Goal: Task Accomplishment & Management: Complete application form

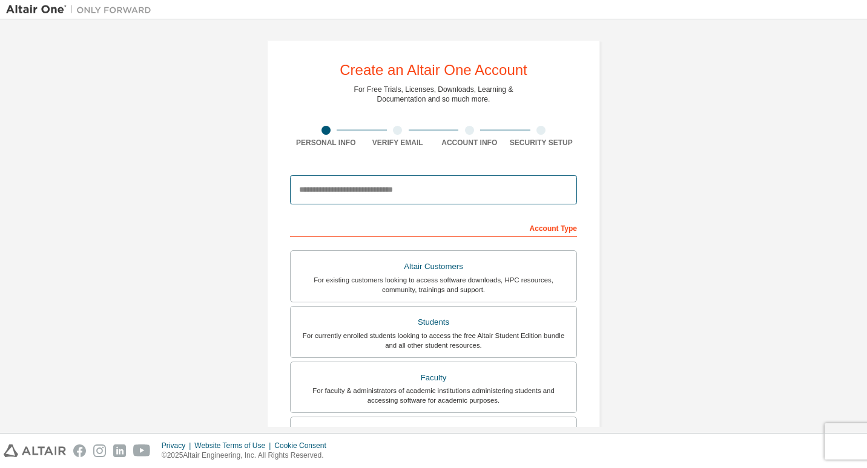
click at [386, 197] on input "email" at bounding box center [433, 190] width 287 height 29
type input "**********"
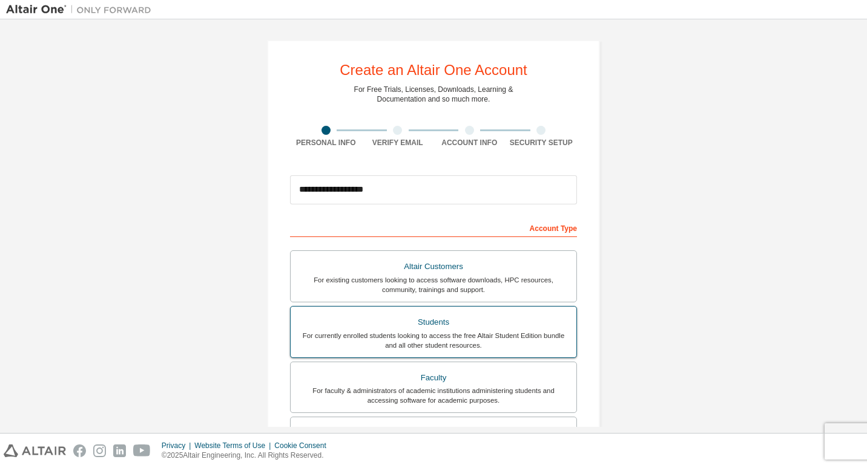
click at [542, 342] on div "For currently enrolled students looking to access the free Altair Student Editi…" at bounding box center [433, 340] width 271 height 19
click at [401, 210] on div "**********" at bounding box center [433, 189] width 287 height 41
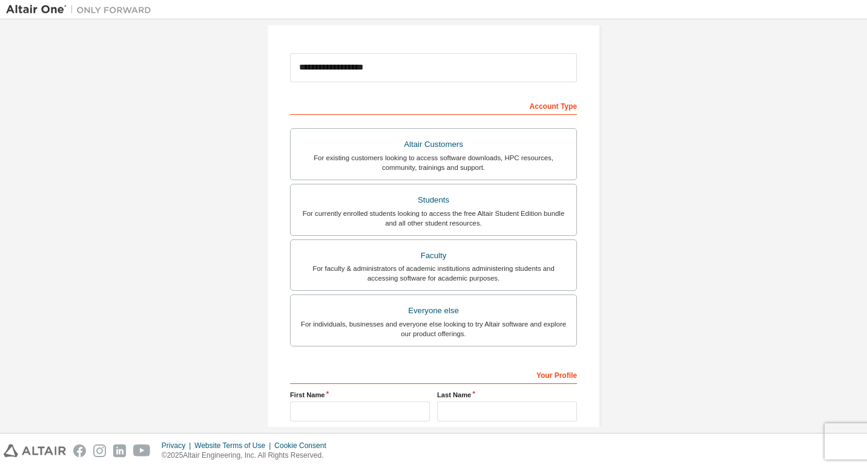
scroll to position [239, 0]
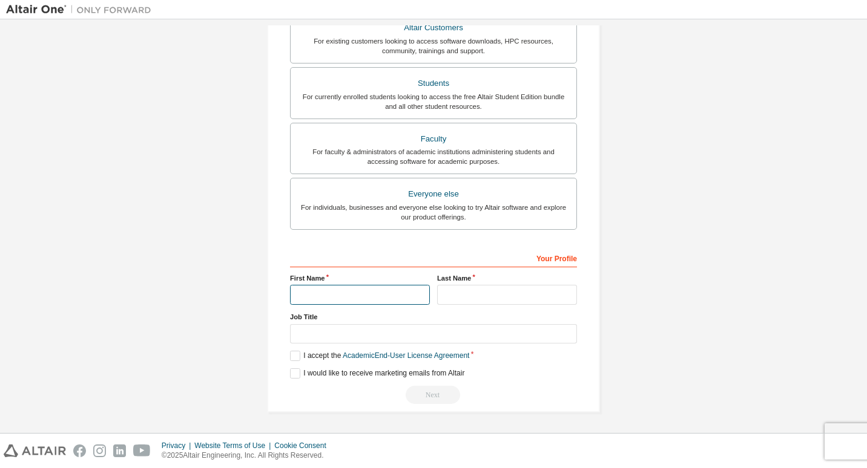
click at [405, 292] on input "text" at bounding box center [360, 295] width 140 height 20
type input "*****"
click at [459, 292] on input "text" at bounding box center [507, 295] width 140 height 20
type input "******"
click at [294, 355] on label "I accept the Academic End-User License Agreement" at bounding box center [379, 356] width 179 height 10
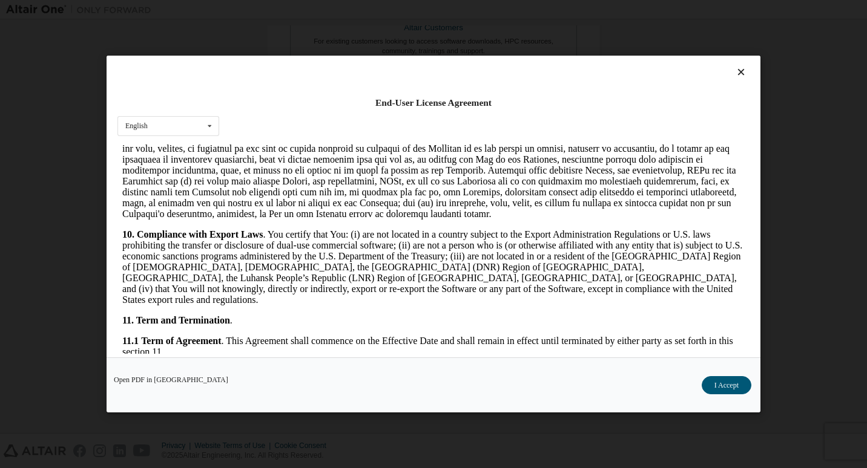
scroll to position [1972, 0]
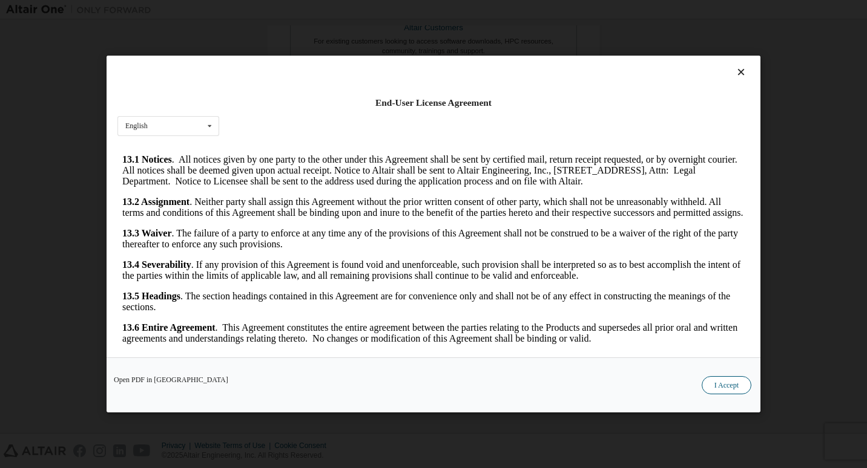
click at [711, 385] on button "I Accept" at bounding box center [726, 385] width 50 height 18
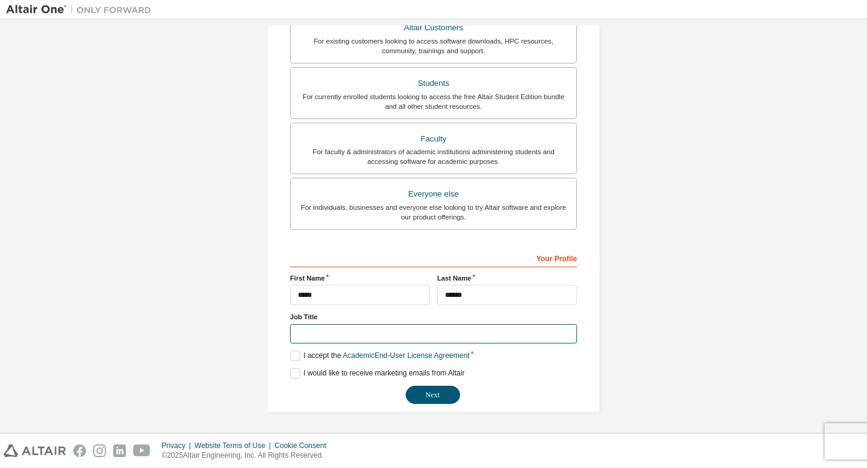
click at [337, 335] on input "text" at bounding box center [433, 334] width 287 height 20
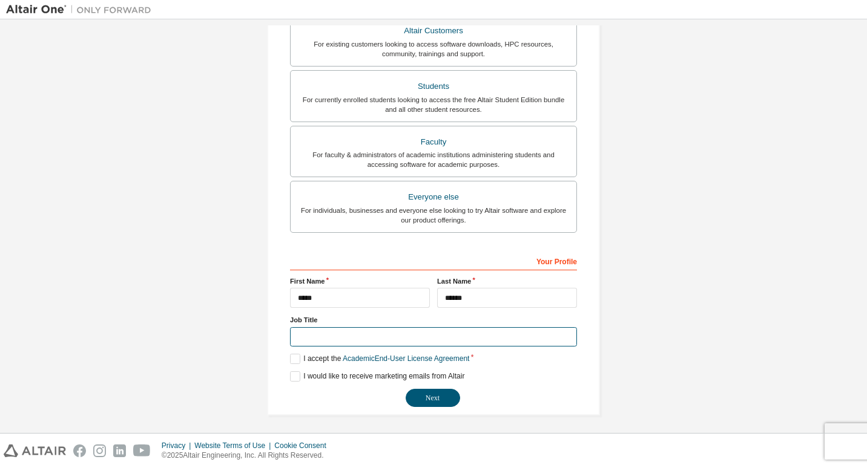
scroll to position [239, 0]
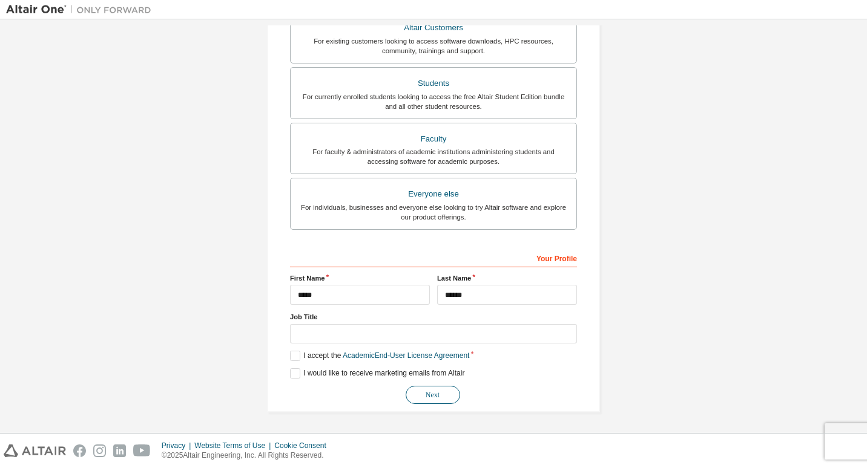
click at [416, 393] on button "Next" at bounding box center [432, 395] width 54 height 18
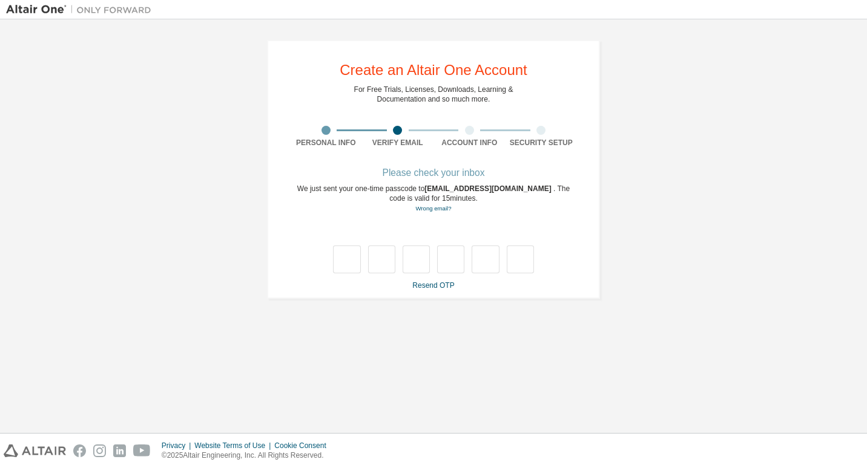
scroll to position [0, 0]
type input "*"
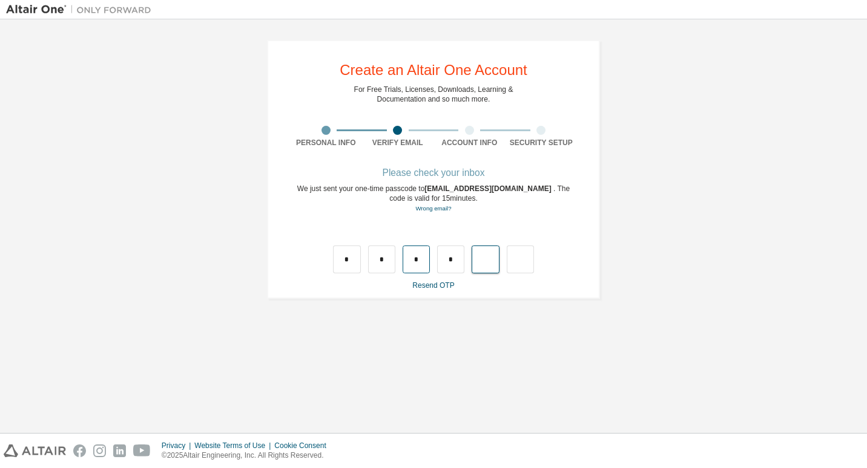
type input "*"
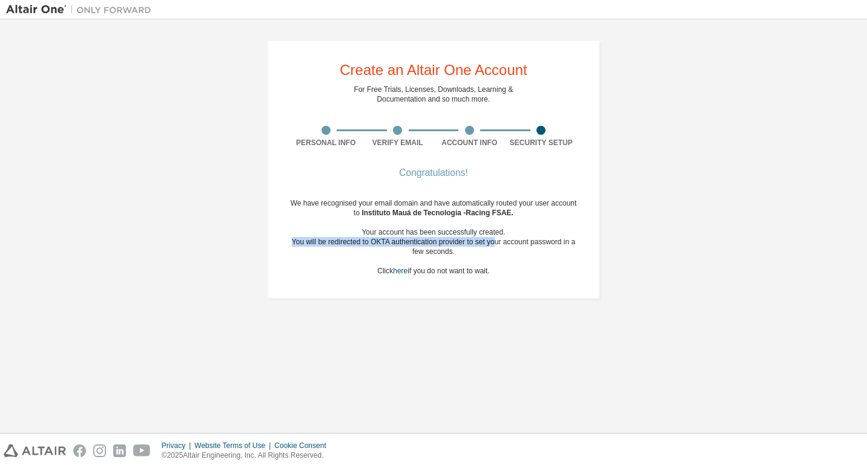
drag, startPoint x: 290, startPoint y: 245, endPoint x: 494, endPoint y: 245, distance: 204.0
click at [494, 245] on div "You will be redirected to OKTA authentication provider to set your account pass…" at bounding box center [433, 246] width 287 height 19
drag, startPoint x: 494, startPoint y: 245, endPoint x: 478, endPoint y: 256, distance: 20.0
click at [478, 256] on div "You will be redirected to OKTA authentication provider to set your account pass…" at bounding box center [433, 246] width 287 height 19
click at [393, 271] on link "here" at bounding box center [400, 271] width 15 height 8
